Goal: Task Accomplishment & Management: Use online tool/utility

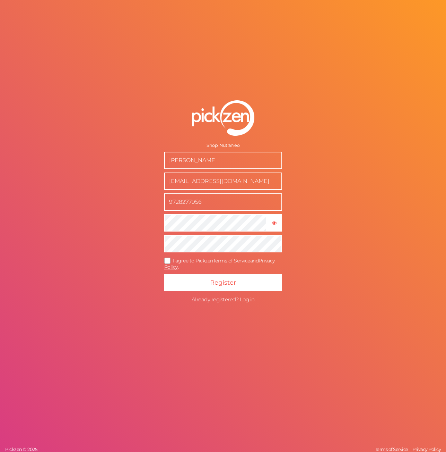
click at [163, 258] on icon at bounding box center [167, 260] width 11 height 4
click at [0, 0] on input "I agree to Pickzen Terms of Service and Privacy Policy ." at bounding box center [0, 0] width 0 height 0
click at [185, 286] on button "Register" at bounding box center [223, 282] width 118 height 17
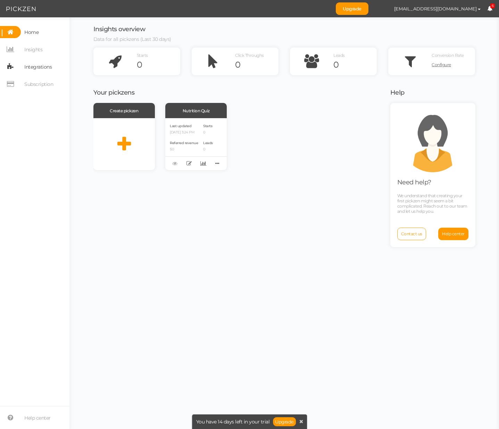
click at [20, 70] on link "Integrations" at bounding box center [34, 67] width 69 height 12
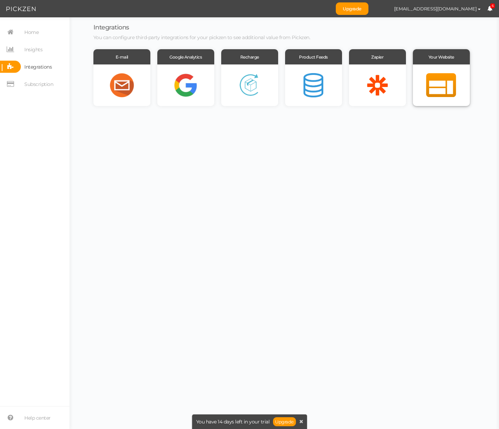
click at [253, 96] on div at bounding box center [440, 86] width 57 height 42
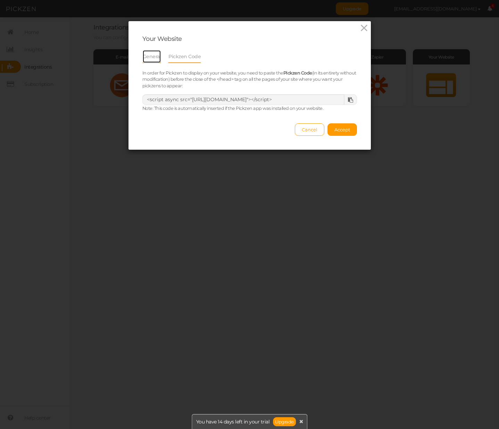
click at [142, 59] on link "General" at bounding box center [151, 56] width 19 height 13
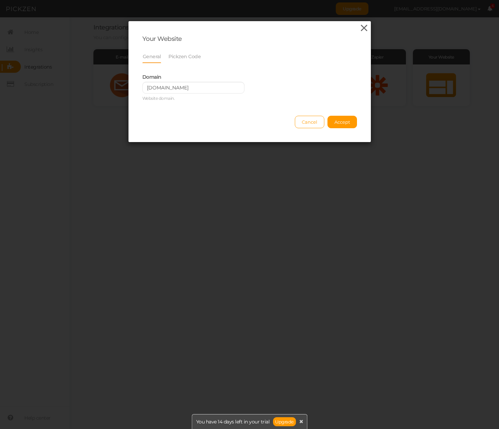
click at [253, 29] on icon at bounding box center [364, 28] width 10 height 10
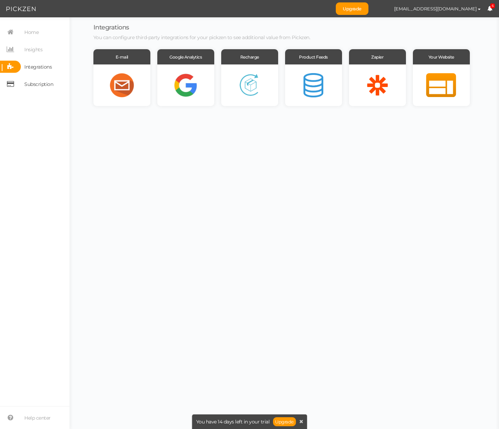
click at [33, 85] on span "Subscription" at bounding box center [38, 84] width 29 height 11
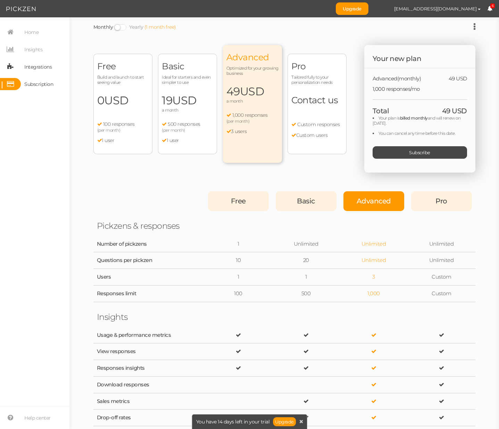
click at [43, 72] on span "Integrations" at bounding box center [37, 66] width 27 height 11
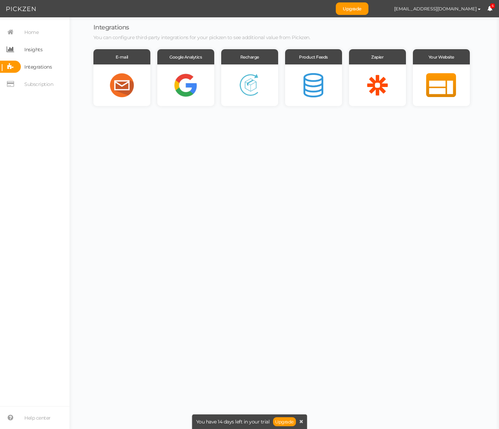
click at [47, 50] on link "Insights" at bounding box center [34, 49] width 69 height 12
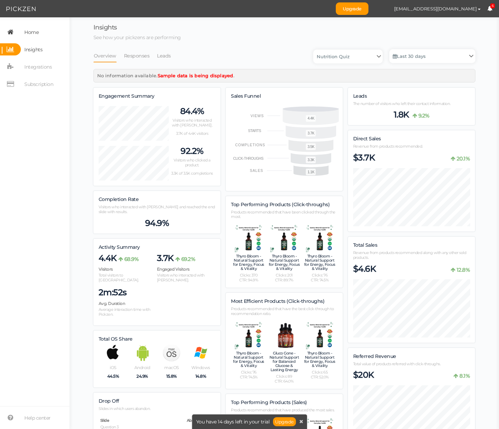
click at [40, 36] on link "Home" at bounding box center [34, 32] width 69 height 12
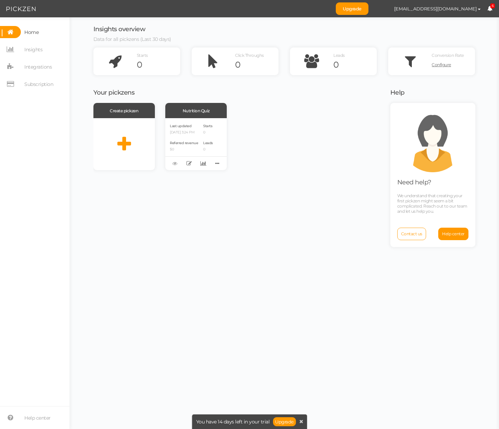
click at [25, 57] on nav "Home Insights Integrations Subscription" at bounding box center [34, 60] width 69 height 69
click at [26, 51] on span "Insights" at bounding box center [33, 49] width 18 height 11
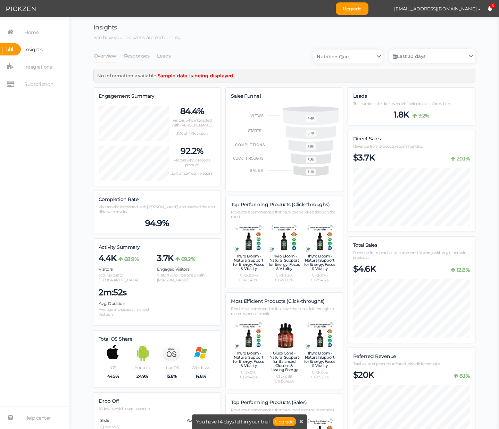
scroll to position [878, 382]
click at [33, 38] on nav "Home Insights Integrations Subscription" at bounding box center [34, 60] width 69 height 69
click at [32, 35] on span "Home" at bounding box center [31, 32] width 14 height 11
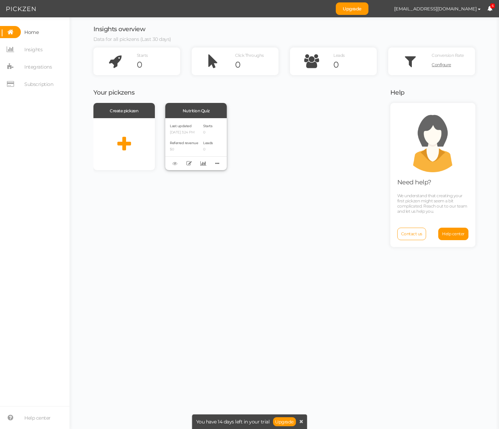
click at [205, 113] on div "Nutrition Quiz" at bounding box center [195, 110] width 61 height 15
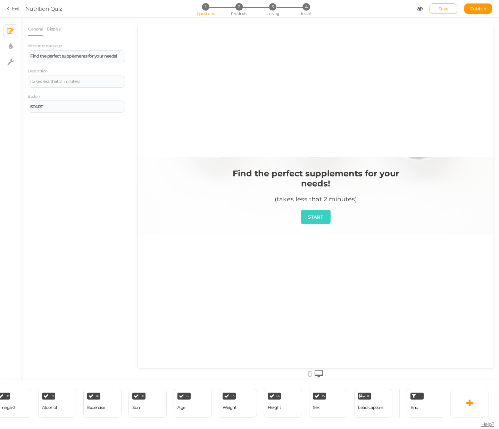
scroll to position [0, 390]
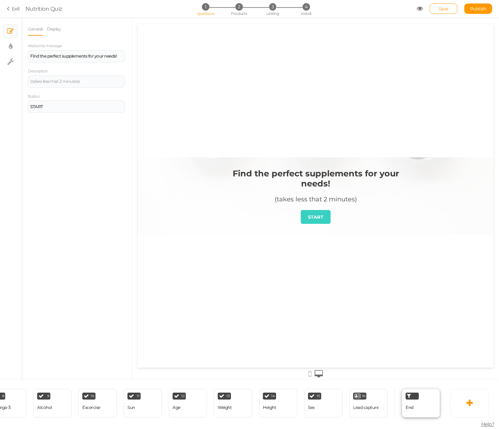
click at [253, 369] on div "End" at bounding box center [420, 403] width 38 height 29
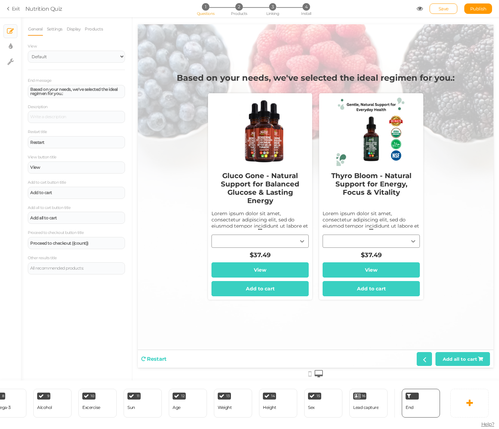
click at [253, 247] on div "Gluco Gone - Natural Support for Balanced Glucose & Lasting Energy Lorem ipsum …" at bounding box center [259, 214] width 97 height 96
click at [253, 244] on div "Gluco Gone - Natural Support for Balanced Glucose & Lasting Energy Lorem ipsum …" at bounding box center [259, 214] width 97 height 96
drag, startPoint x: 282, startPoint y: 237, endPoint x: 287, endPoint y: 244, distance: 8.1
click at [253, 238] on div "Gluco Gone - Natural Support for Balanced Glucose & Lasting Energy Lorem ipsum …" at bounding box center [259, 214] width 97 height 96
click at [253, 244] on div "Gluco Gone - Natural Support for Balanced Glucose & Lasting Energy Lorem ipsum …" at bounding box center [259, 214] width 97 height 96
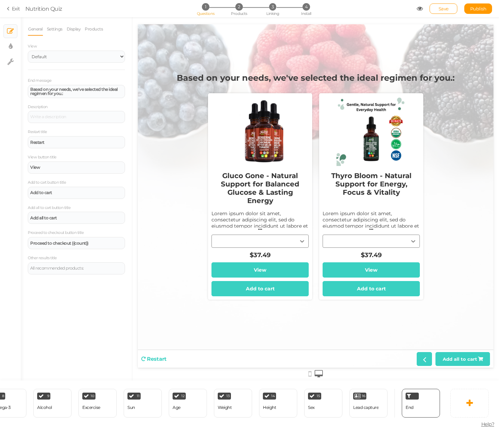
click at [253, 16] on section "Exit Nutrition Quiz 1 Questions 2 Products 3 Linking 4 Install Save Publish" at bounding box center [249, 8] width 499 height 17
click at [253, 12] on link "Save" at bounding box center [443, 8] width 28 height 10
click at [253, 7] on icon at bounding box center [419, 9] width 6 height 6
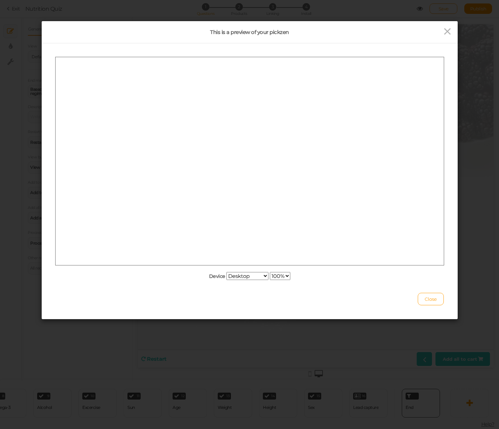
scroll to position [0, 0]
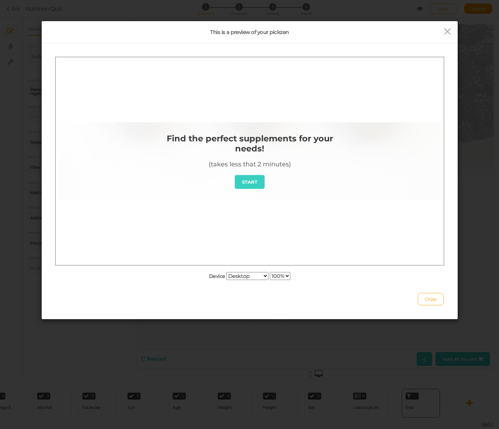
click at [253, 362] on div "This is a preview of your pickzen Device Desktop Small mobile Large mobile 100%…" at bounding box center [249, 214] width 499 height 429
click at [253, 31] on icon at bounding box center [447, 31] width 10 height 10
